Goal: Information Seeking & Learning: Learn about a topic

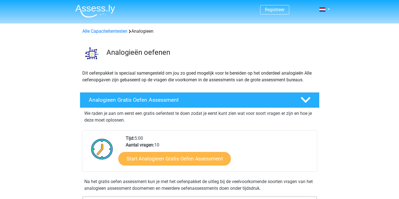
click at [153, 159] on link "Start Analogieen Gratis Oefen Assessment" at bounding box center [174, 158] width 112 height 13
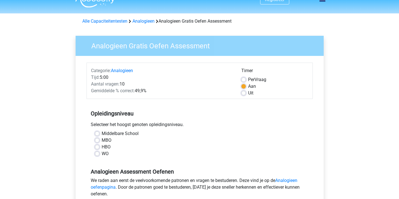
scroll to position [10, 0]
click at [102, 148] on label "HBO" at bounding box center [106, 147] width 9 height 7
click at [96, 148] on input "HBO" at bounding box center [97, 147] width 4 height 6
radio input "true"
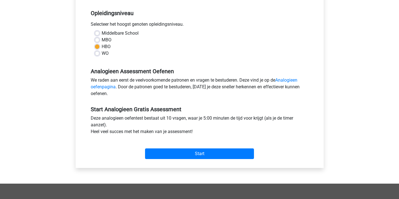
scroll to position [111, 0]
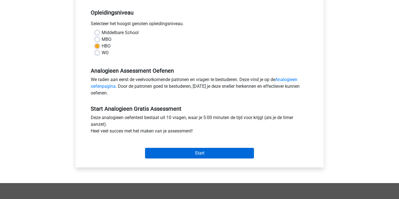
click at [197, 151] on input "Start" at bounding box center [199, 153] width 109 height 11
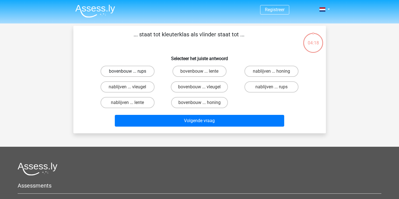
click at [127, 71] on label "bovenbouw ... rups" at bounding box center [127, 71] width 54 height 11
click at [127, 71] on input "bovenbouw ... rups" at bounding box center [129, 73] width 4 height 4
radio input "true"
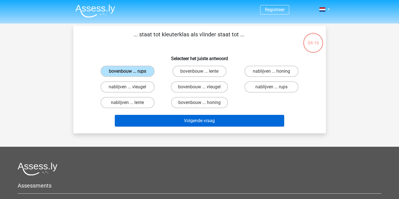
click at [211, 126] on button "Volgende vraag" at bounding box center [199, 121] width 169 height 12
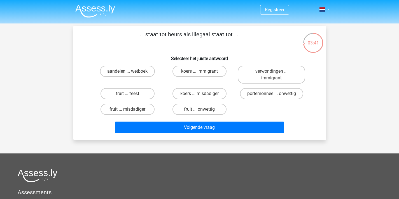
click at [130, 74] on input "aandelen ... wetboek" at bounding box center [129, 73] width 4 height 4
radio input "true"
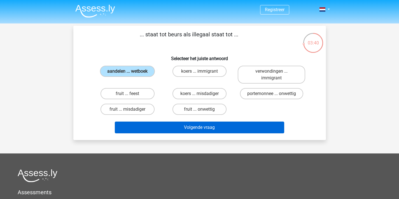
click at [192, 125] on button "Volgende vraag" at bounding box center [199, 128] width 169 height 12
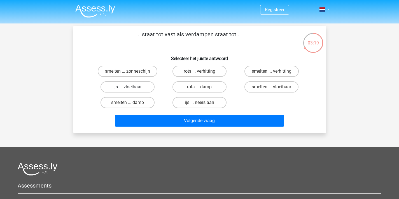
click at [146, 87] on label "ijs ... vloeibaar" at bounding box center [127, 86] width 54 height 11
click at [131, 87] on input "ijs ... vloeibaar" at bounding box center [129, 89] width 4 height 4
radio input "true"
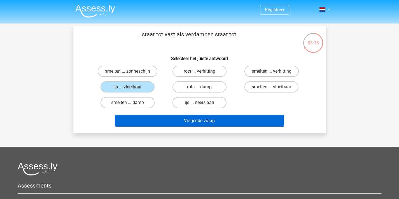
click at [168, 116] on button "Volgende vraag" at bounding box center [199, 121] width 169 height 12
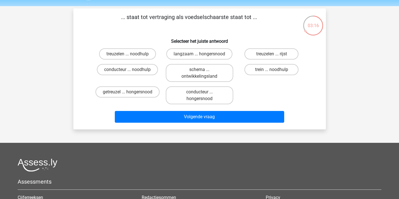
scroll to position [13, 0]
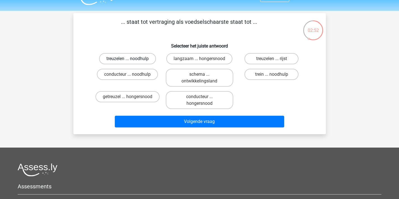
click at [124, 56] on label "treuzelen ... noodhulp" at bounding box center [127, 58] width 57 height 11
click at [127, 59] on input "treuzelen ... noodhulp" at bounding box center [129, 61] width 4 height 4
radio input "true"
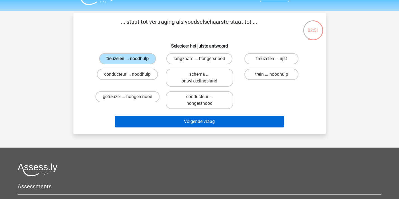
click at [166, 123] on button "Volgende vraag" at bounding box center [199, 122] width 169 height 12
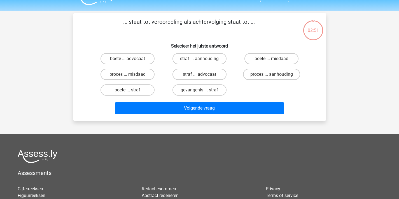
scroll to position [26, 0]
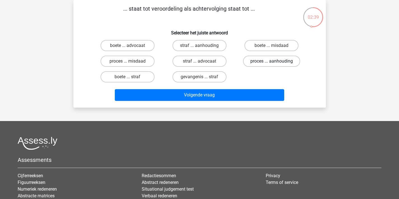
click at [282, 62] on label "proces ... aanhouding" at bounding box center [271, 61] width 57 height 11
click at [275, 62] on input "proces ... aanhouding" at bounding box center [274, 63] width 4 height 4
radio input "true"
click at [256, 88] on div "Volgende vraag" at bounding box center [199, 94] width 235 height 18
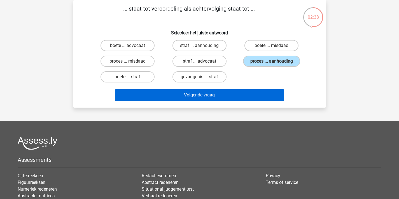
click at [253, 95] on button "Volgende vraag" at bounding box center [199, 95] width 169 height 12
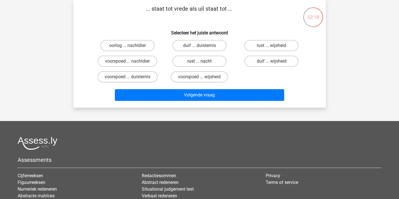
click at [199, 62] on label "rust ... nacht" at bounding box center [199, 61] width 54 height 11
click at [199, 62] on input "rust ... nacht" at bounding box center [201, 63] width 4 height 4
radio input "true"
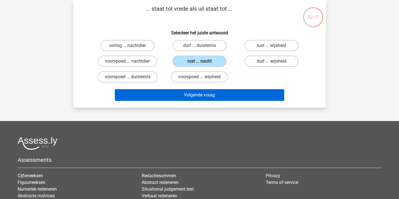
click at [197, 89] on div "Volgende vraag" at bounding box center [199, 94] width 235 height 18
click at [197, 94] on button "Volgende vraag" at bounding box center [199, 95] width 169 height 12
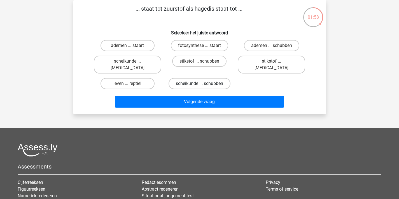
click at [211, 78] on label "scheikunde ... schubben" at bounding box center [200, 83] width 62 height 11
click at [203, 84] on input "scheikunde ... schubben" at bounding box center [201, 86] width 4 height 4
radio input "true"
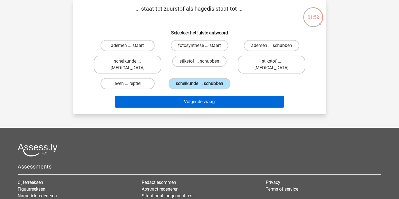
click at [206, 102] on button "Volgende vraag" at bounding box center [199, 102] width 169 height 12
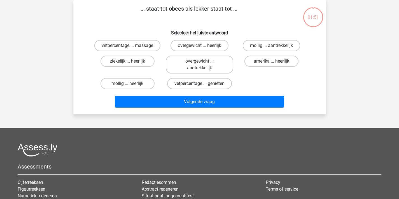
click at [197, 80] on label "vetpercentage ... genieten" at bounding box center [199, 83] width 65 height 11
click at [199, 84] on input "vetpercentage ... genieten" at bounding box center [201, 86] width 4 height 4
radio input "true"
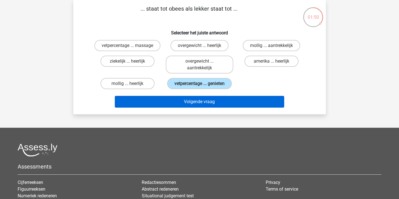
click at [196, 108] on button "Volgende vraag" at bounding box center [199, 102] width 169 height 12
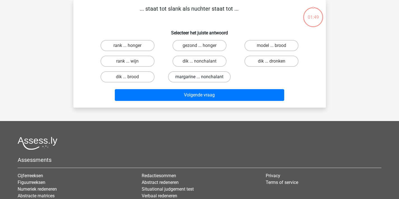
click at [198, 80] on label "margarine ... nonchalant" at bounding box center [199, 76] width 63 height 11
click at [199, 80] on input "margarine ... nonchalant" at bounding box center [201, 79] width 4 height 4
radio input "true"
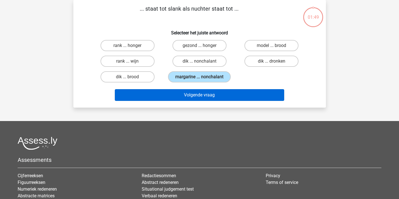
drag, startPoint x: 199, startPoint y: 79, endPoint x: 199, endPoint y: 96, distance: 17.6
click at [199, 80] on label "margarine ... nonchalant" at bounding box center [199, 76] width 63 height 11
click at [199, 80] on input "margarine ... nonchalant" at bounding box center [201, 79] width 4 height 4
click at [198, 100] on button "Volgende vraag" at bounding box center [199, 95] width 169 height 12
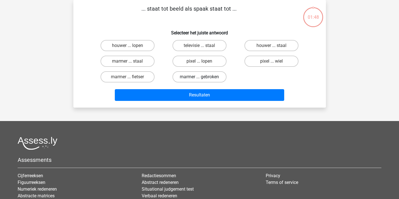
click at [198, 75] on label "marmer ... gebroken" at bounding box center [199, 76] width 54 height 11
click at [199, 77] on input "marmer ... gebroken" at bounding box center [201, 79] width 4 height 4
radio input "true"
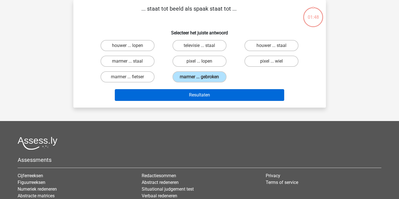
click at [201, 97] on button "Resultaten" at bounding box center [199, 95] width 169 height 12
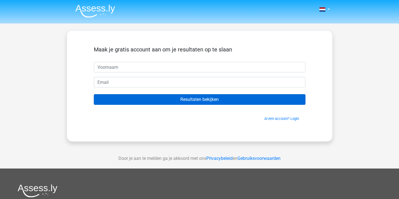
click at [213, 99] on input "Resultaten bekijken" at bounding box center [200, 99] width 212 height 11
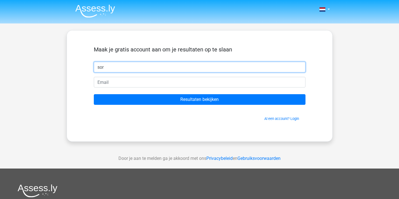
type input "sor"
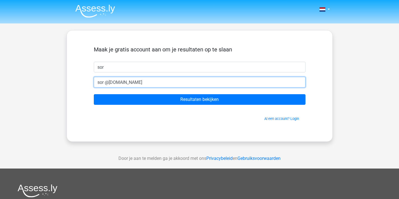
click at [199, 100] on input "Resultaten bekijken" at bounding box center [200, 99] width 212 height 11
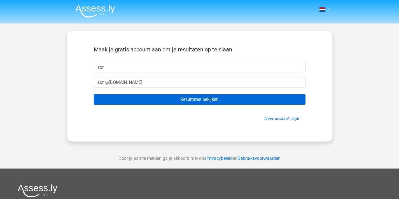
click at [172, 95] on input "Resultaten bekijken" at bounding box center [200, 99] width 212 height 11
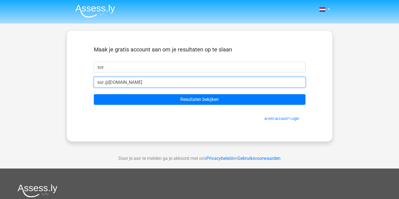
click at [105, 84] on input "sor @gmail.com" at bounding box center [200, 82] width 212 height 11
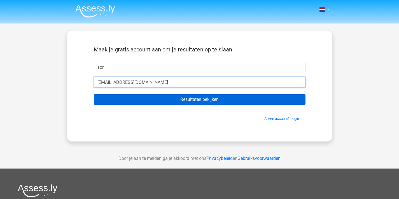
type input "[EMAIL_ADDRESS][DOMAIN_NAME]"
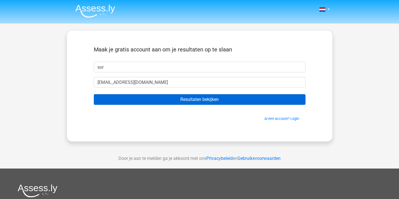
click at [109, 97] on input "Resultaten bekijken" at bounding box center [200, 99] width 212 height 11
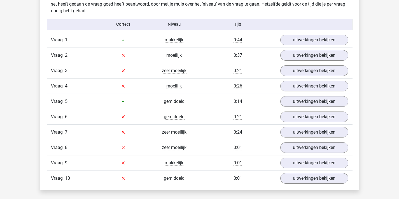
scroll to position [452, 0]
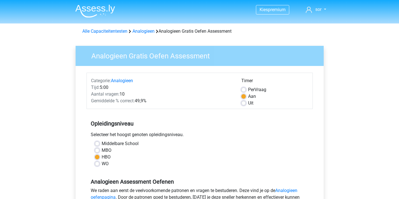
scroll to position [111, 0]
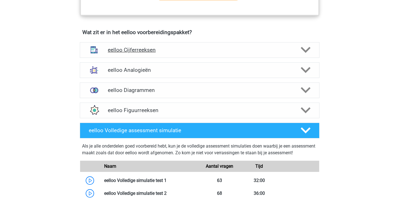
scroll to position [330, 0]
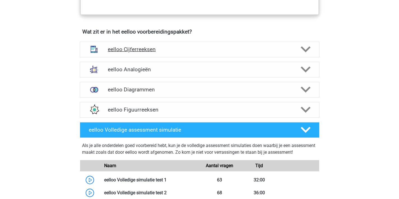
click at [133, 57] on div "eelloo Cijferreeksen" at bounding box center [200, 50] width 240 height 16
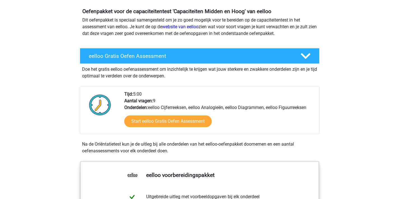
scroll to position [61, 0]
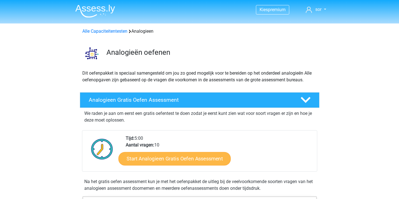
click at [171, 161] on link "Start Analogieen Gratis Oefen Assessment" at bounding box center [174, 158] width 112 height 13
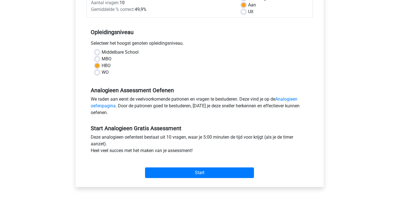
scroll to position [95, 0]
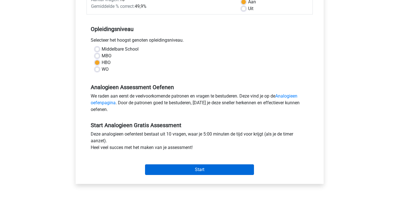
click at [178, 169] on input "Start" at bounding box center [199, 170] width 109 height 11
